Goal: Information Seeking & Learning: Understand process/instructions

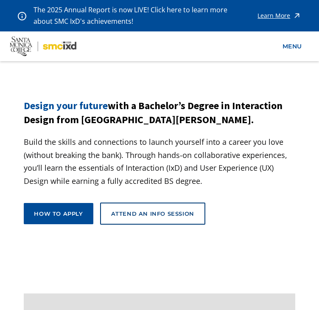
scroll to position [25, 0]
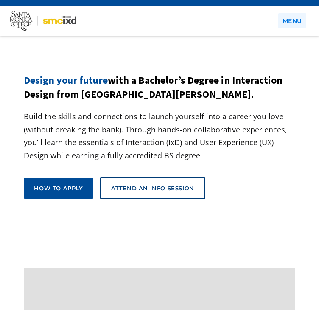
click at [292, 23] on link "menu" at bounding box center [292, 21] width 28 height 16
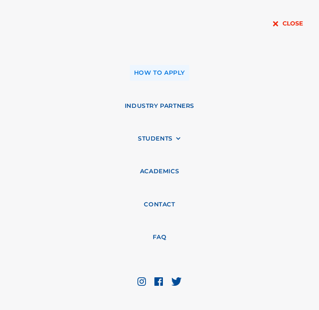
click at [155, 72] on link "how to apply" at bounding box center [159, 73] width 59 height 16
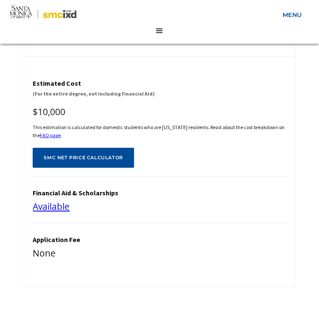
scroll to position [682, 0]
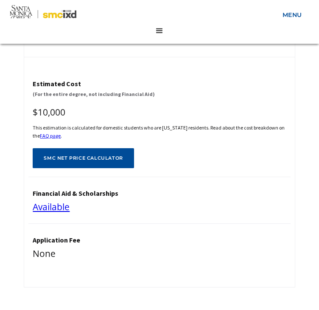
drag, startPoint x: 42, startPoint y: 143, endPoint x: 70, endPoint y: 134, distance: 29.5
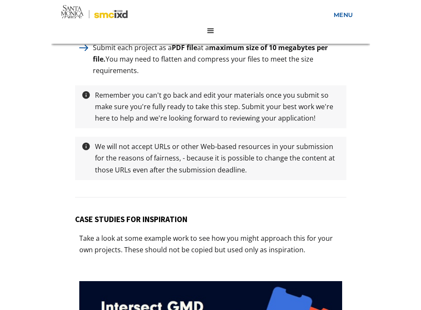
scroll to position [4097, 0]
